Goal: Information Seeking & Learning: Learn about a topic

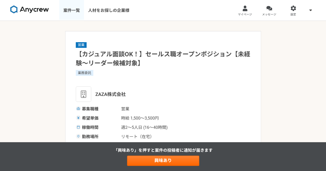
click at [70, 9] on link "案件一覧" at bounding box center [71, 10] width 25 height 21
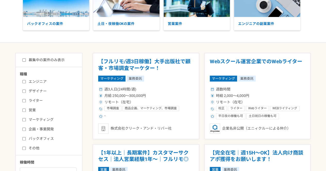
scroll to position [103, 0]
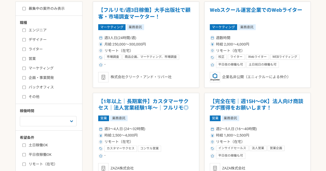
click at [23, 50] on input "ライター" at bounding box center [23, 49] width 3 height 3
checkbox input "true"
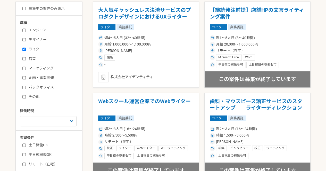
click at [22, 58] on div "エンジニア デザイナー ライター 営業 マーケティング 企画・事業開発 バックオフィス その他" at bounding box center [51, 63] width 62 height 74
click at [24, 58] on input "営業" at bounding box center [23, 58] width 3 height 3
checkbox input "true"
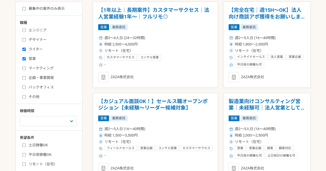
click at [23, 86] on input "バックオフィス" at bounding box center [23, 87] width 3 height 3
checkbox input "true"
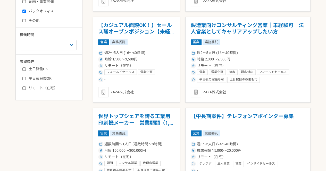
scroll to position [180, 0]
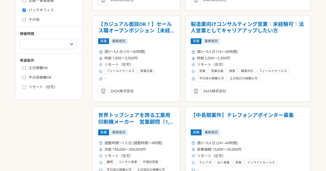
click at [24, 87] on input "リモート（在宅）" at bounding box center [23, 86] width 3 height 3
checkbox input "true"
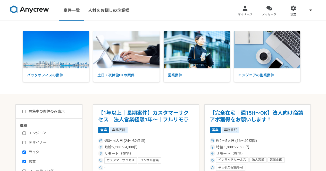
click at [24, 110] on input "募集中の案件のみ表示" at bounding box center [23, 111] width 3 height 3
checkbox input "true"
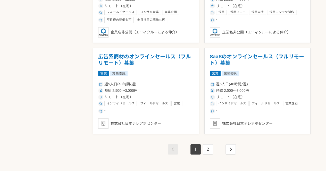
scroll to position [925, 0]
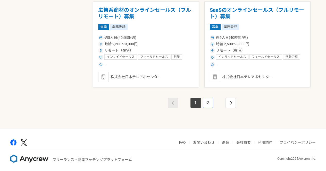
click at [204, 102] on link "2" at bounding box center [208, 103] width 10 height 10
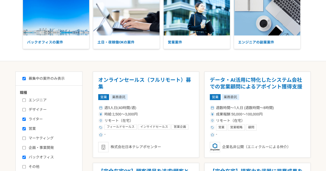
scroll to position [52, 0]
